Goal: Obtain resource: Download file/media

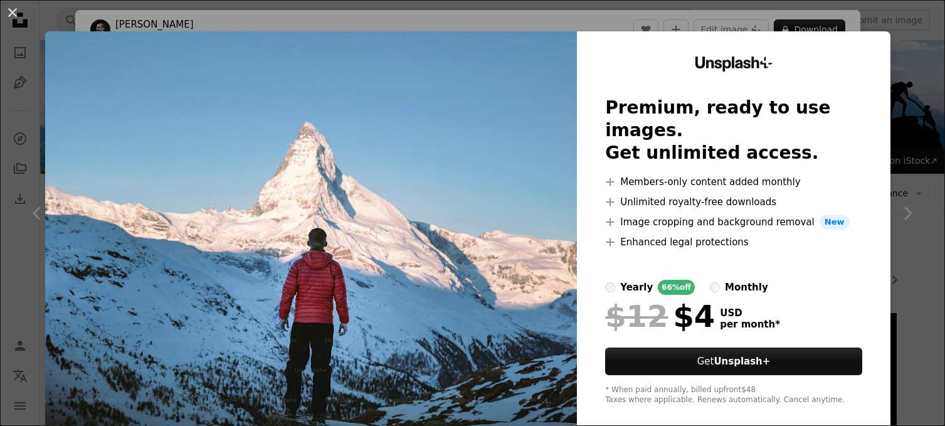
scroll to position [396, 0]
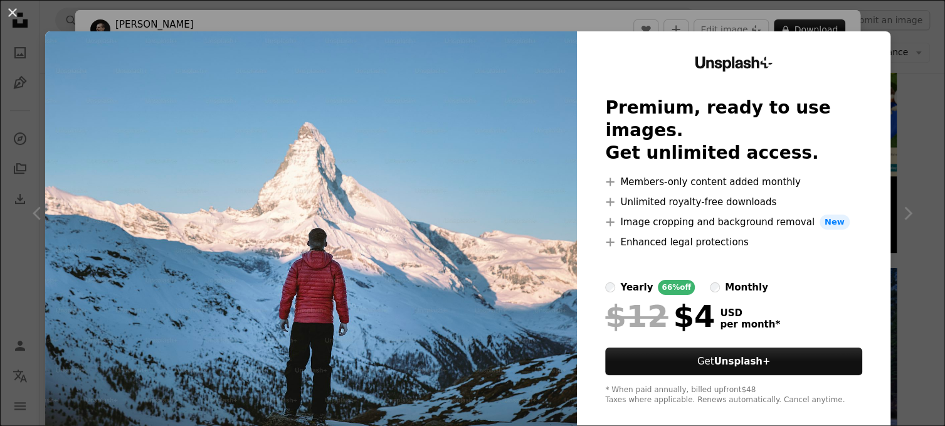
click at [914, 203] on div "An X shape Unsplash+ Premium, ready to use images. Get unlimited access. A plus…" at bounding box center [472, 213] width 945 height 426
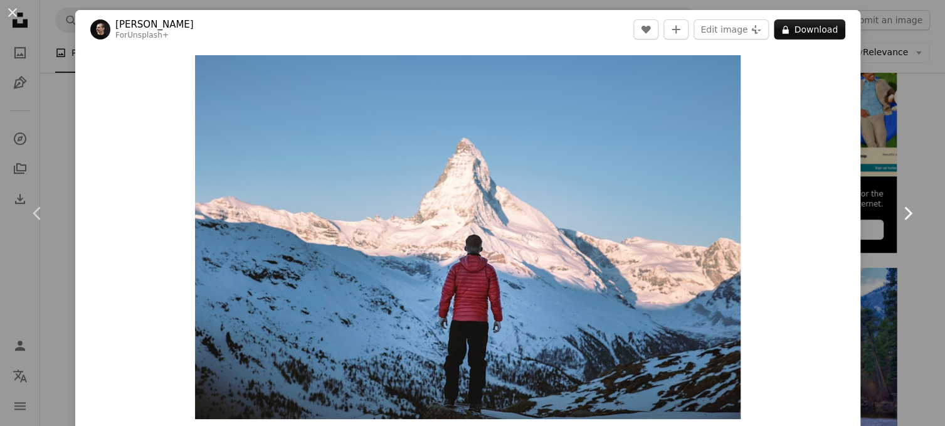
click at [914, 203] on link "Chevron right" at bounding box center [907, 213] width 75 height 120
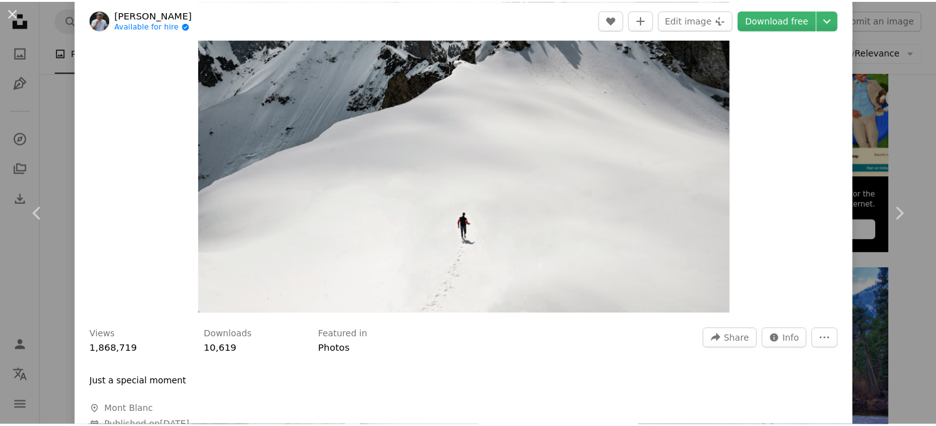
scroll to position [100, 0]
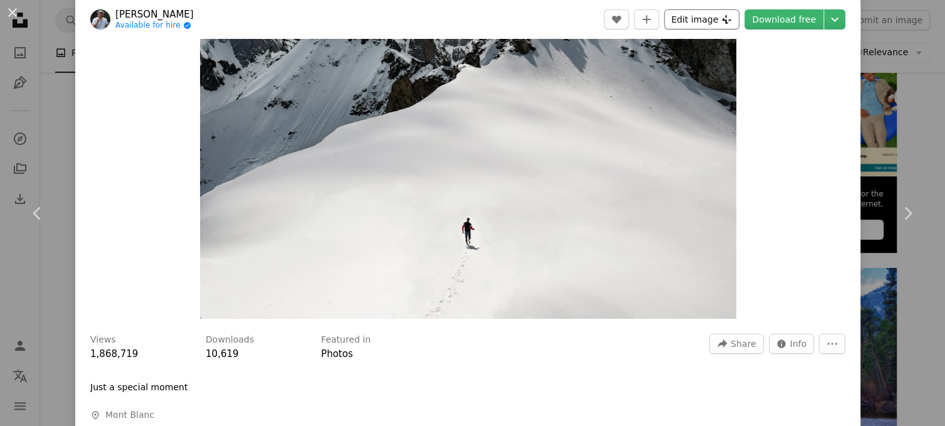
click at [708, 13] on button "Edit image Plus sign for Unsplash+" at bounding box center [701, 19] width 75 height 20
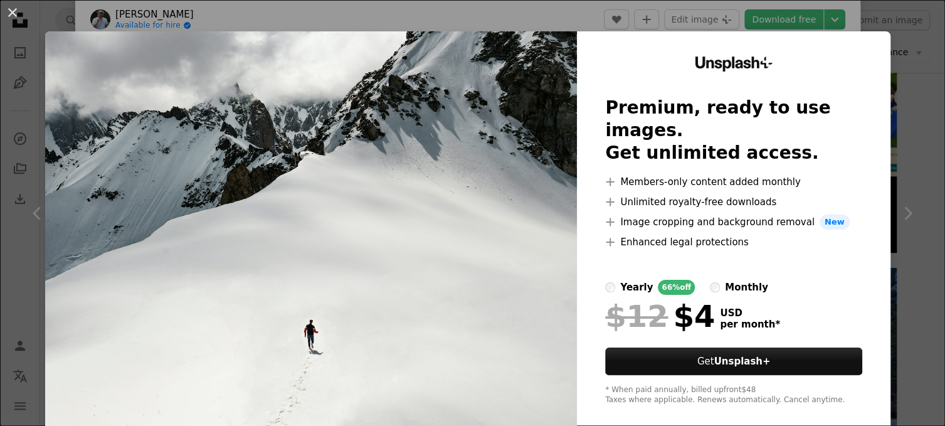
click at [893, 40] on div "An X shape Unsplash+ Premium, ready to use images. Get unlimited access. A plus…" at bounding box center [472, 213] width 945 height 426
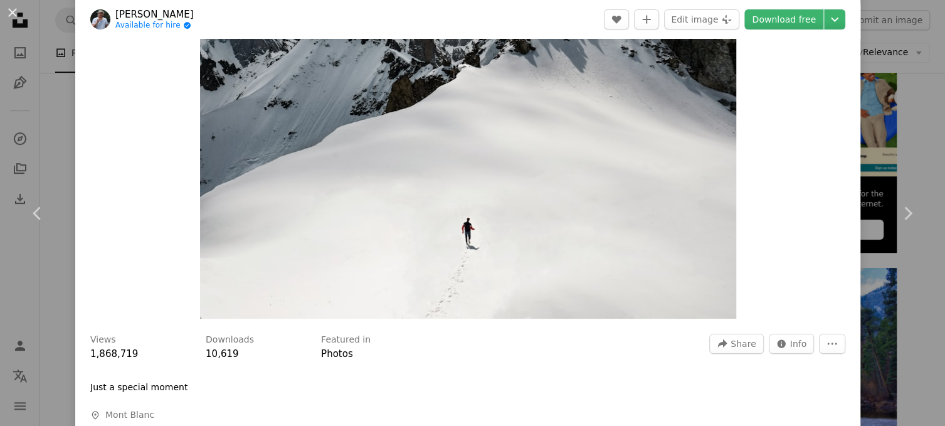
click at [893, 40] on div "An X shape Chevron left Chevron right [PERSON_NAME] Available for hire A checkm…" at bounding box center [472, 213] width 945 height 426
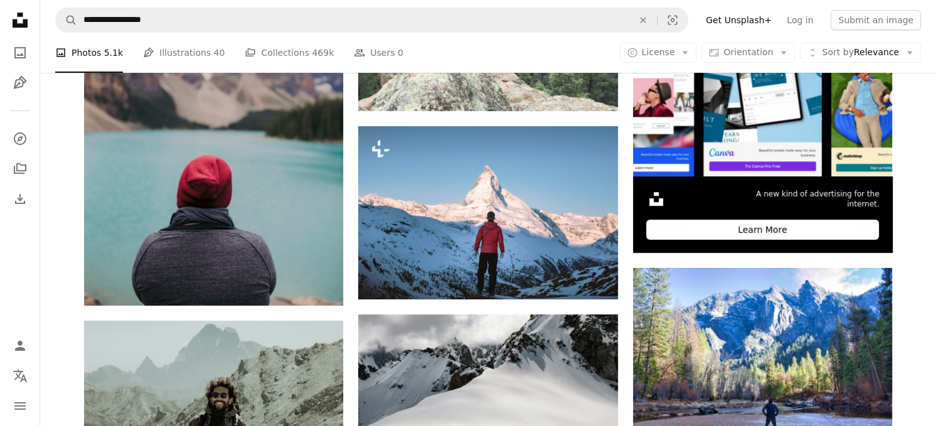
click at [893, 40] on nav "**********" at bounding box center [488, 20] width 896 height 40
